Goal: Task Accomplishment & Management: Manage account settings

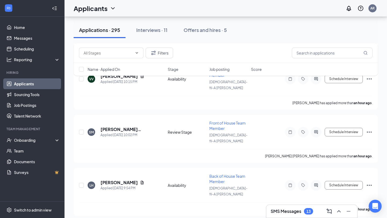
scroll to position [226, 0]
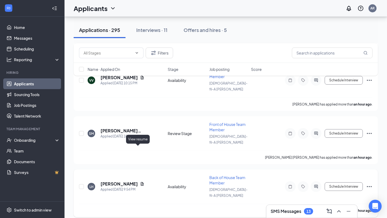
click at [140, 182] on icon "Document" at bounding box center [142, 184] width 4 height 4
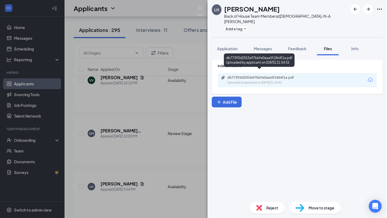
click at [256, 81] on div "Uploaded by applicant on Sep 15, 2025 at 21:54:52" at bounding box center [267, 83] width 81 height 4
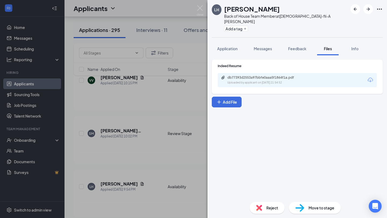
click at [178, 91] on div "LH Logan Harkness Back of House Team Member at Chick-fil-A Munford Add a tag Ap…" at bounding box center [193, 109] width 387 height 218
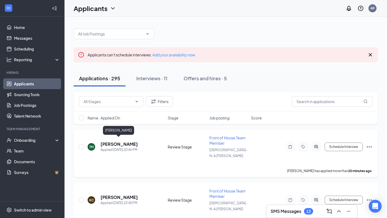
click at [117, 143] on h5 "[PERSON_NAME]" at bounding box center [119, 144] width 37 height 6
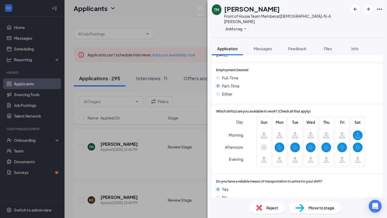
scroll to position [256, 0]
